Goal: Information Seeking & Learning: Learn about a topic

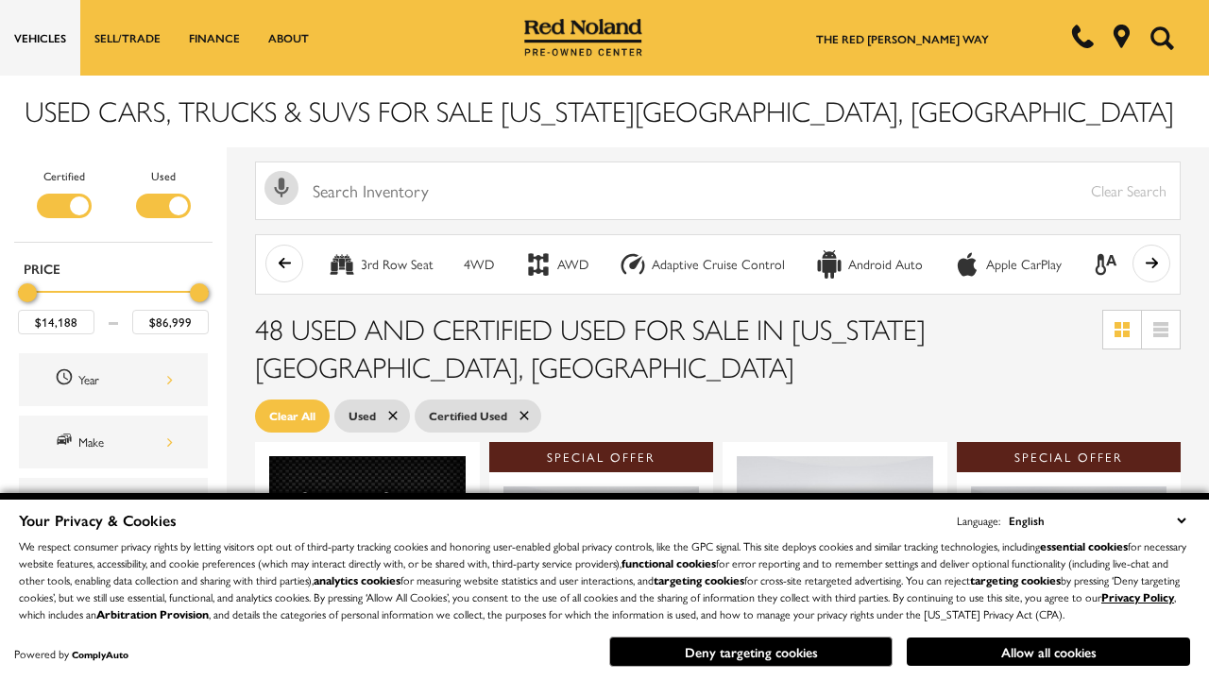
scroll to position [822, 0]
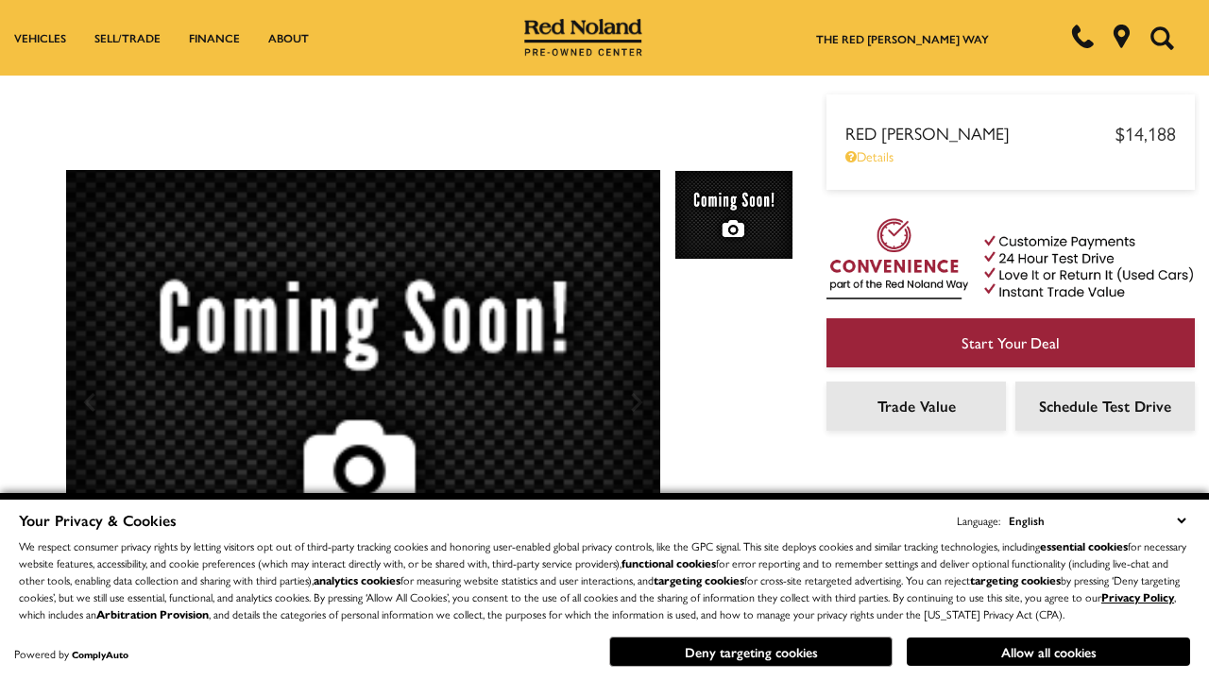
scroll to position [989, 0]
